Goal: Information Seeking & Learning: Learn about a topic

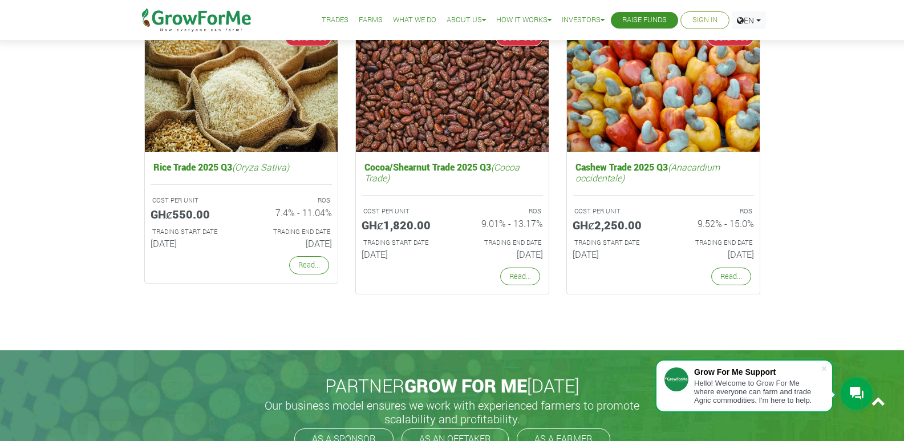
scroll to position [2214, 0]
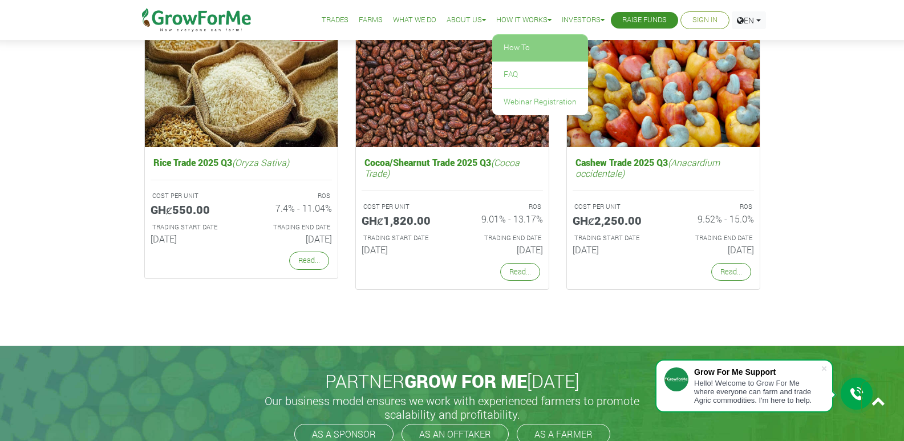
click at [509, 54] on link "How To" at bounding box center [540, 48] width 96 height 26
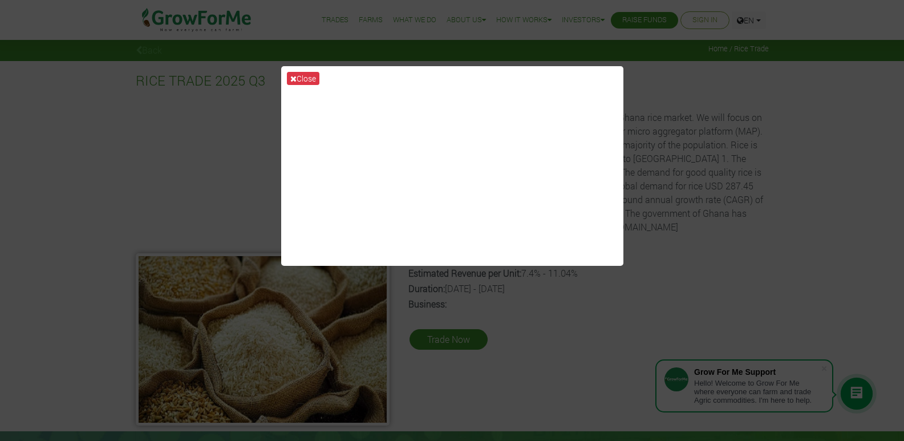
click at [329, 30] on div "Close" at bounding box center [452, 220] width 904 height 441
click at [290, 82] on button "Close" at bounding box center [303, 78] width 33 height 13
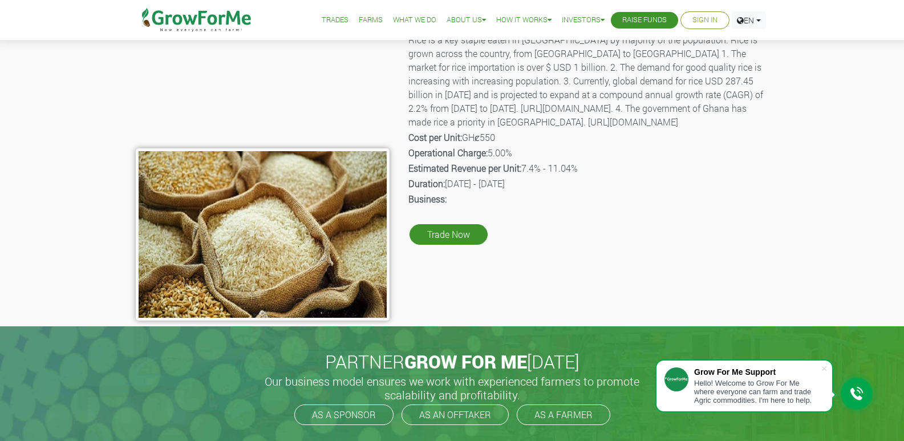
scroll to position [99, 0]
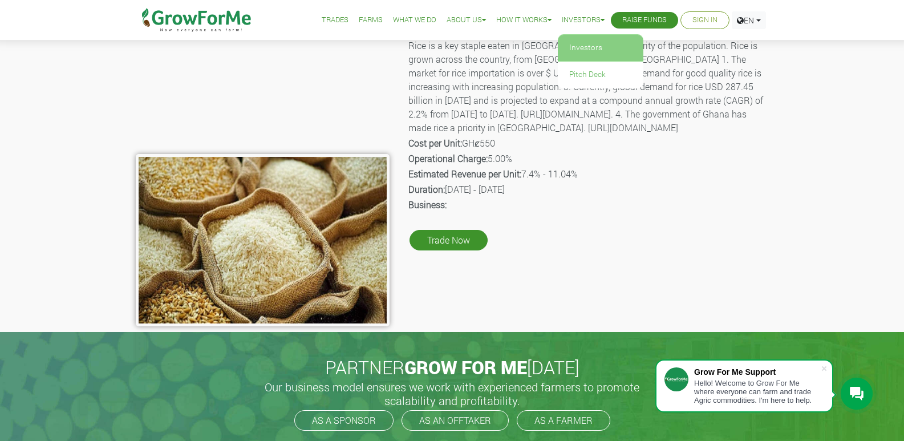
click at [585, 43] on link "Investors" at bounding box center [601, 48] width 86 height 26
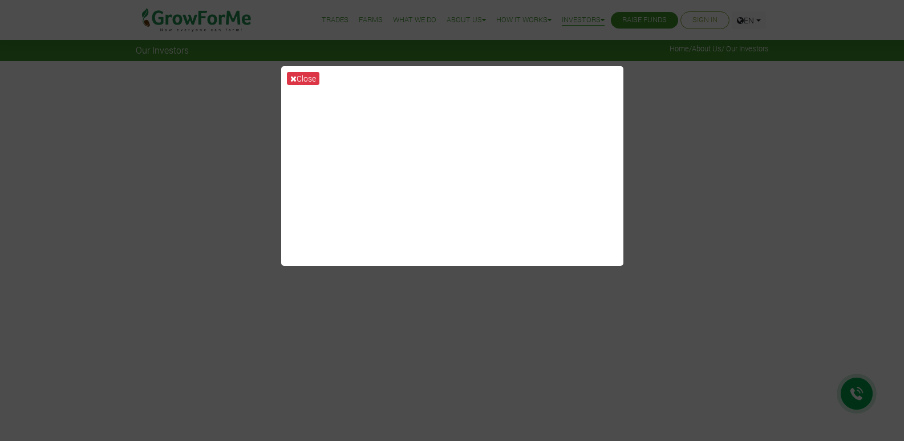
click at [139, 13] on link at bounding box center [197, 19] width 117 height 12
click at [322, 14] on link "Trades" at bounding box center [335, 20] width 27 height 12
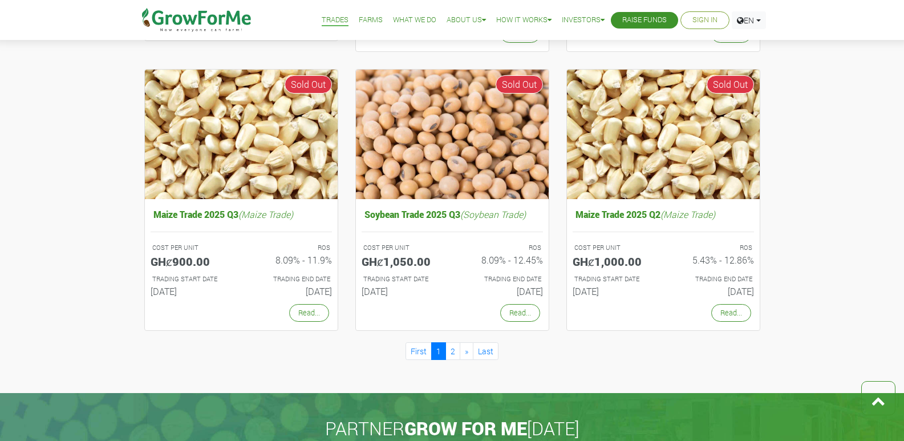
scroll to position [992, 0]
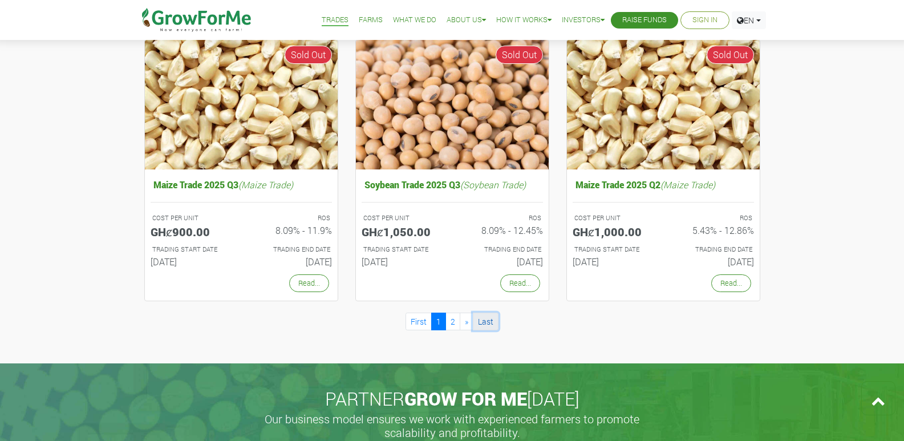
click at [495, 319] on link "Last" at bounding box center [486, 322] width 26 height 18
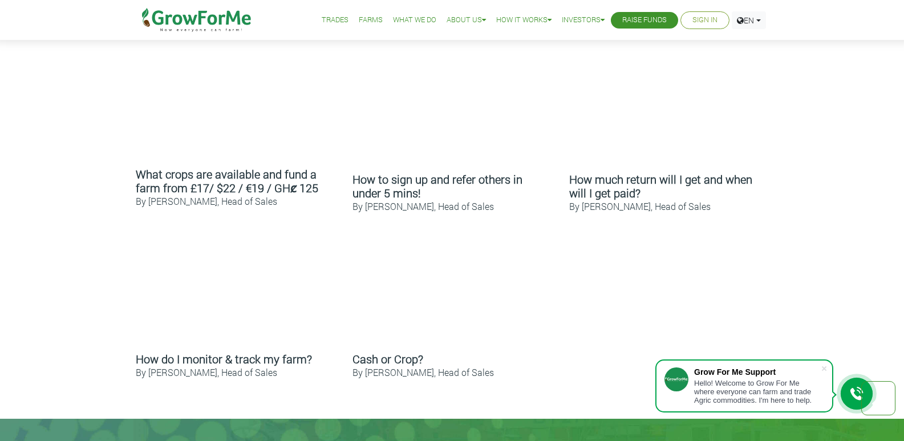
scroll to position [640, 0]
